Goal: Find specific page/section: Find specific page/section

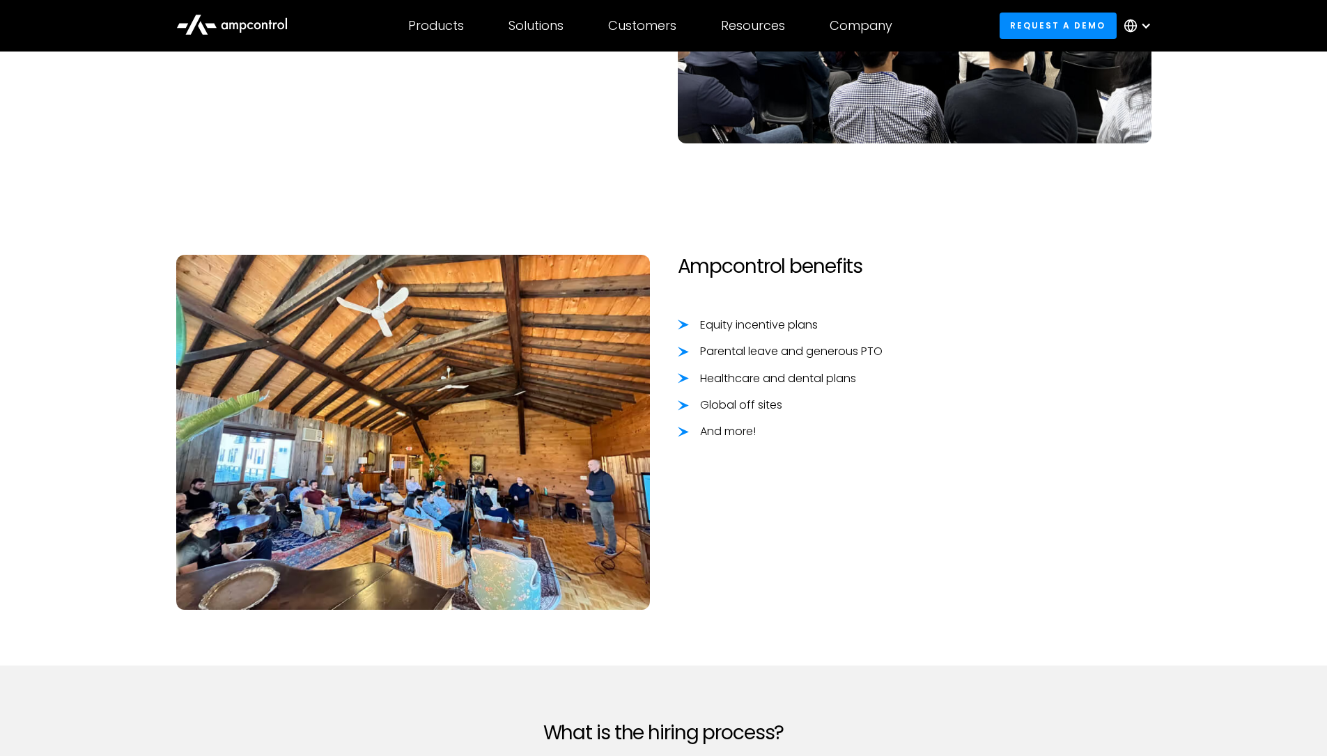
scroll to position [2195, 0]
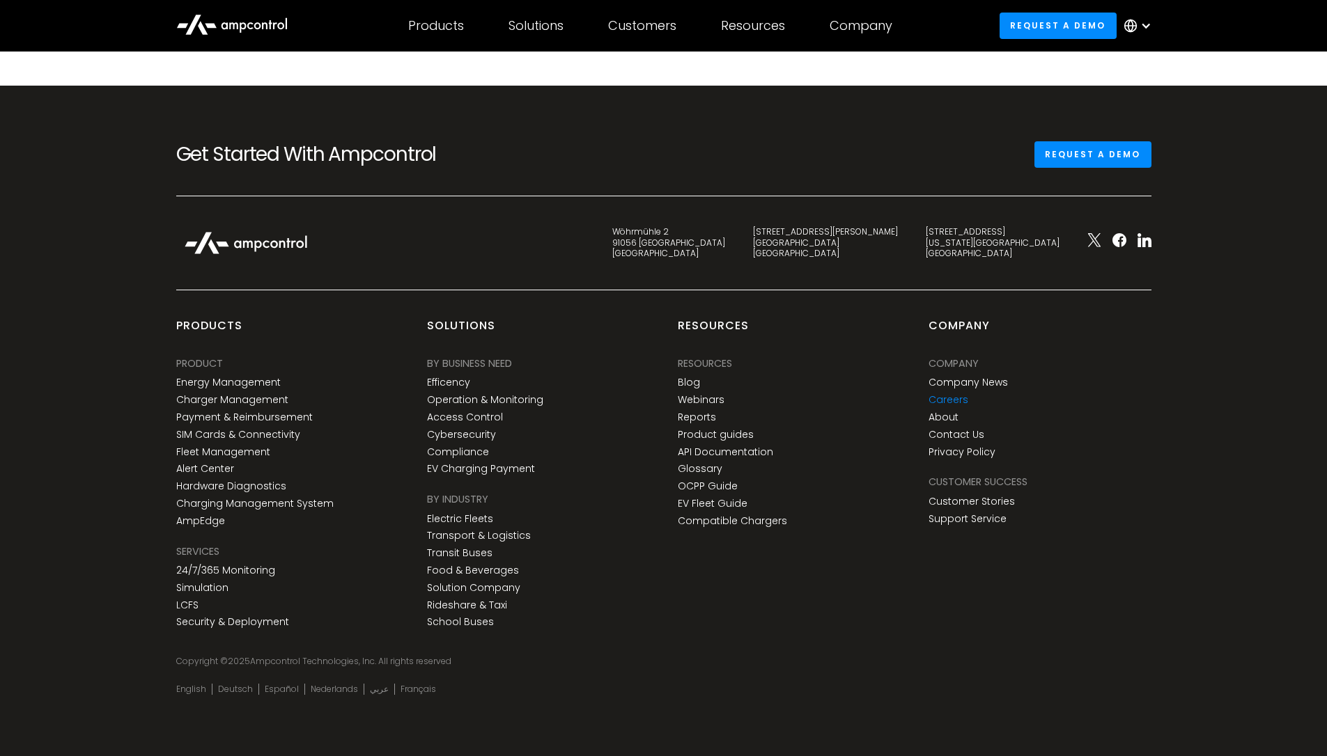
click at [949, 401] on link "Careers" at bounding box center [948, 400] width 40 height 12
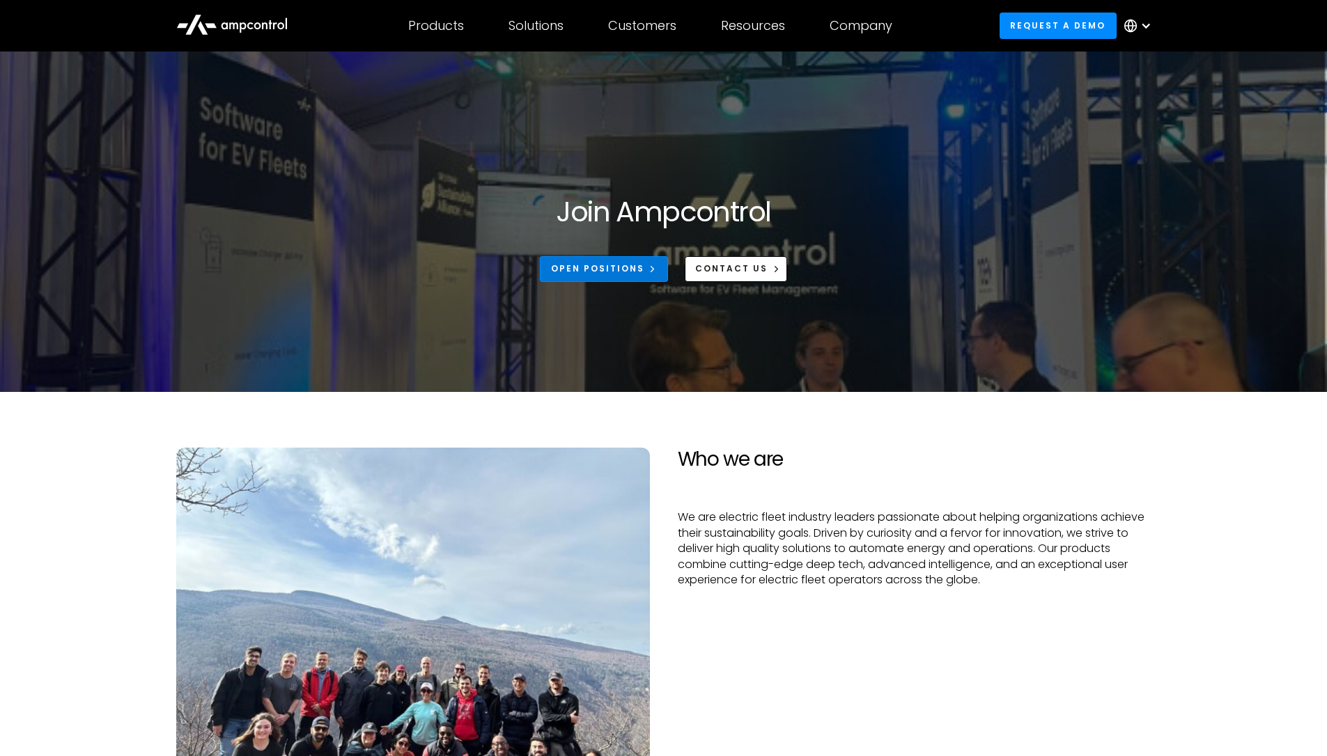
click at [644, 272] on link "Open Positions" at bounding box center [604, 269] width 128 height 26
